Goal: Transaction & Acquisition: Purchase product/service

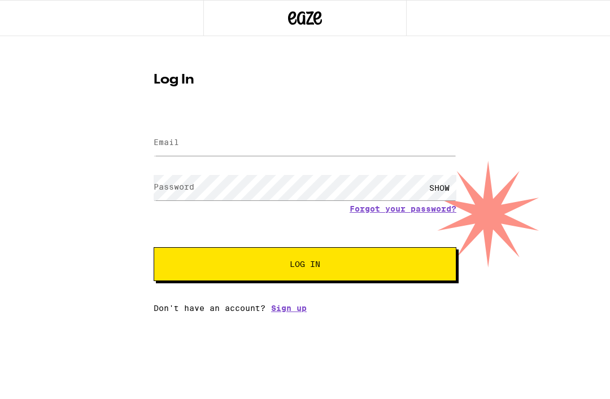
click at [382, 141] on input "Email" at bounding box center [305, 142] width 303 height 25
type input "[EMAIL_ADDRESS][DOMAIN_NAME]"
click at [305, 266] on button "Log In" at bounding box center [305, 264] width 303 height 34
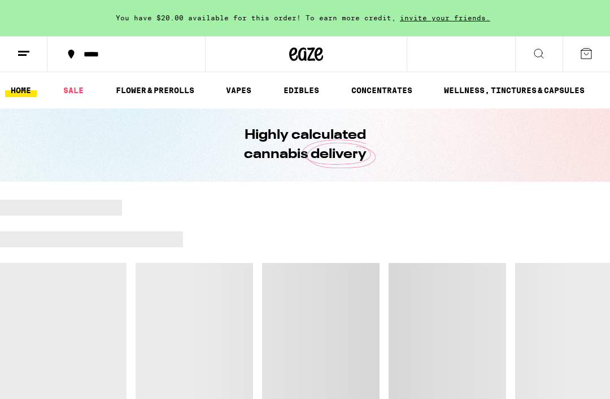
click at [352, 265] on div at bounding box center [305, 318] width 610 height 237
